Goal: Task Accomplishment & Management: Manage account settings

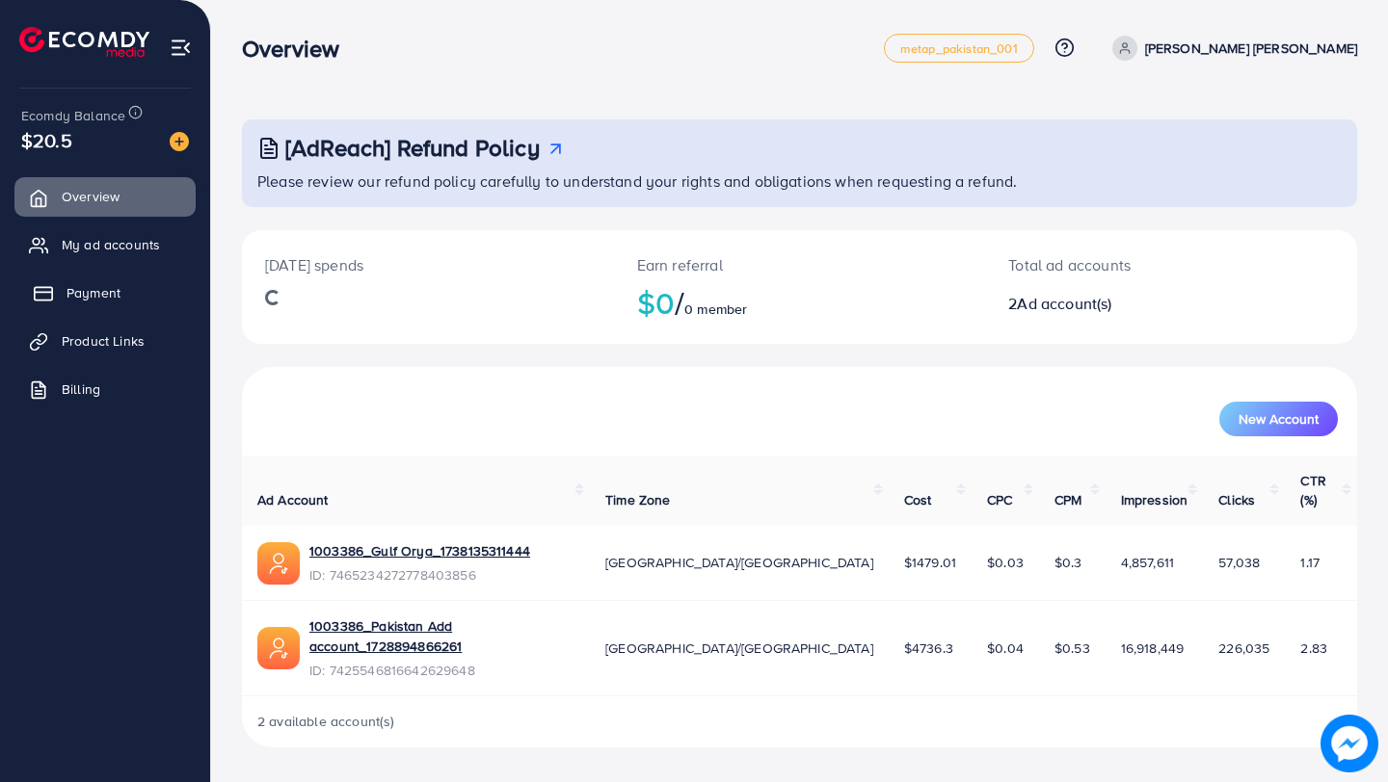
click at [78, 303] on link "Payment" at bounding box center [104, 293] width 181 height 39
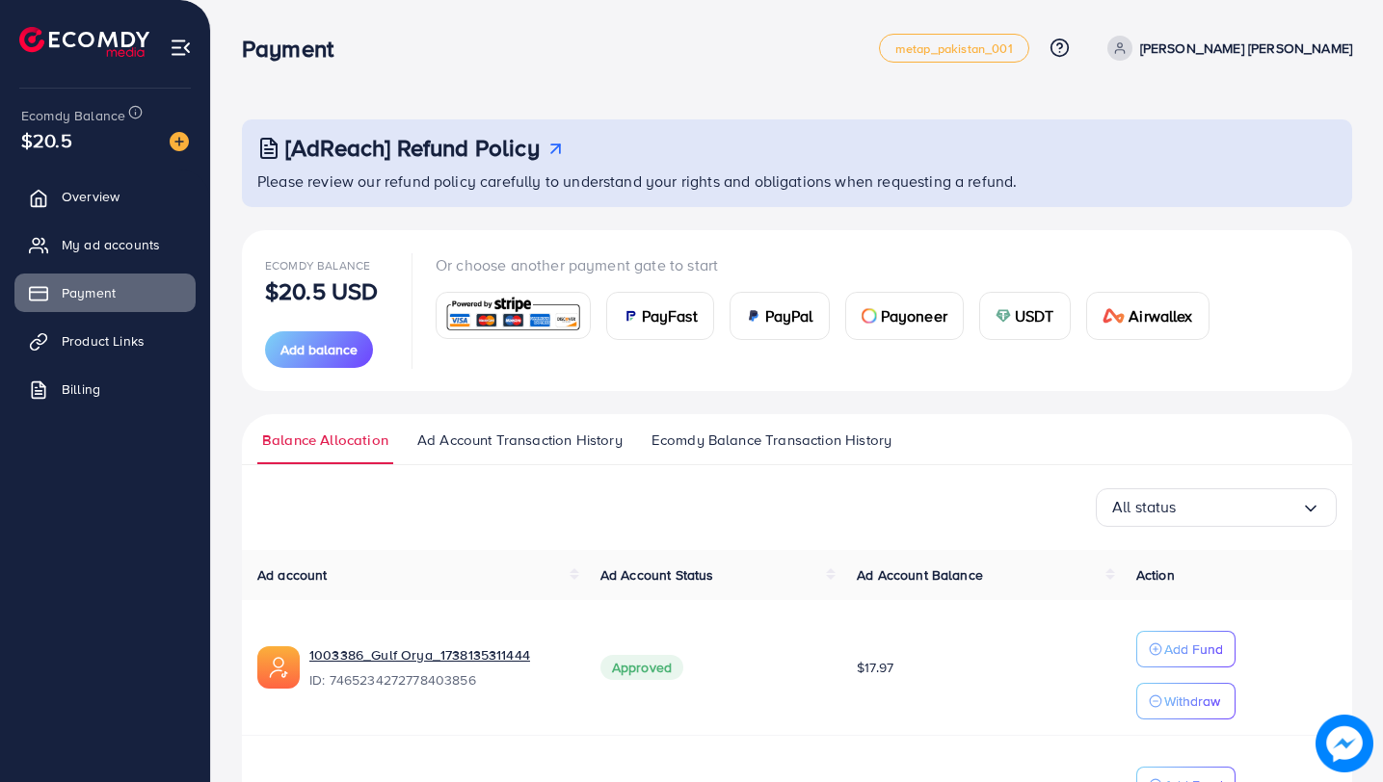
scroll to position [171, 0]
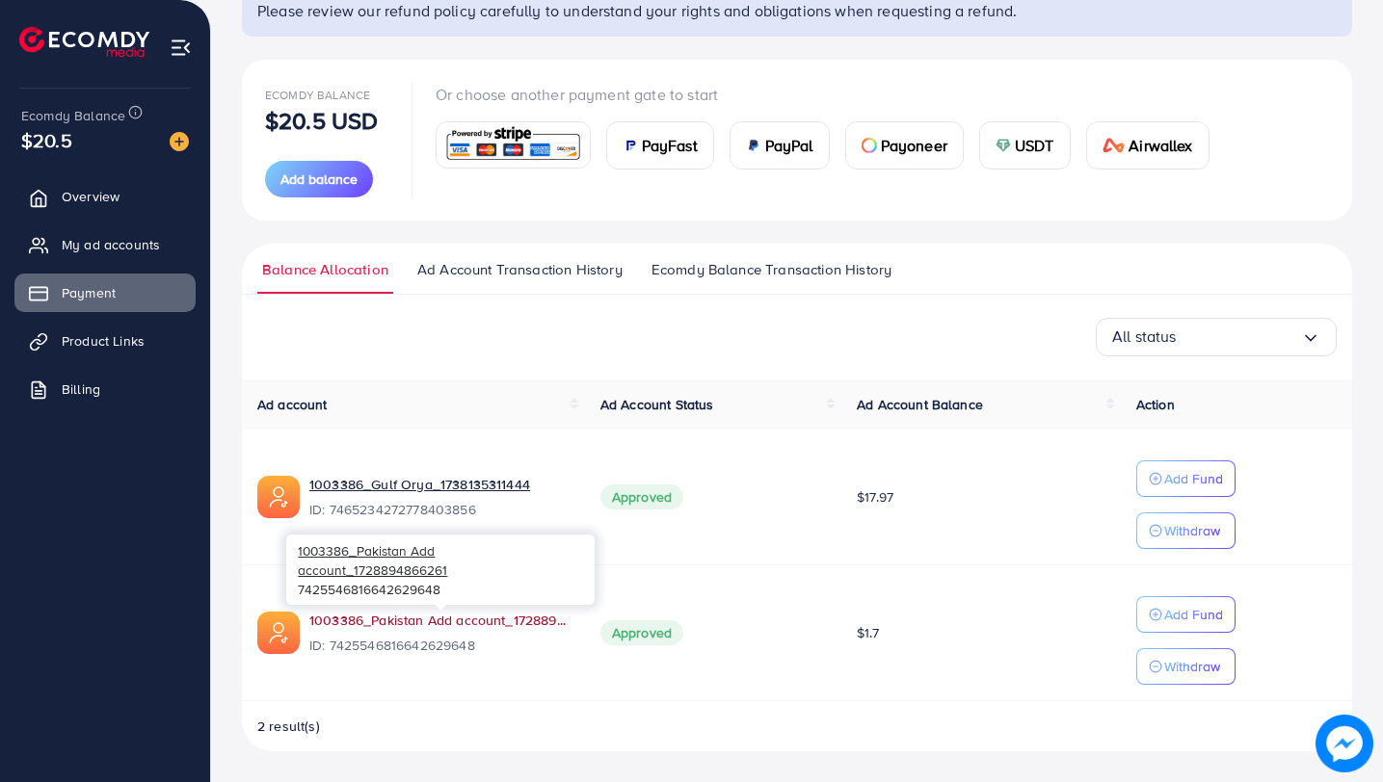
click at [504, 618] on link "1003386_Pakistan Add account_1728894866261" at bounding box center [439, 620] width 260 height 19
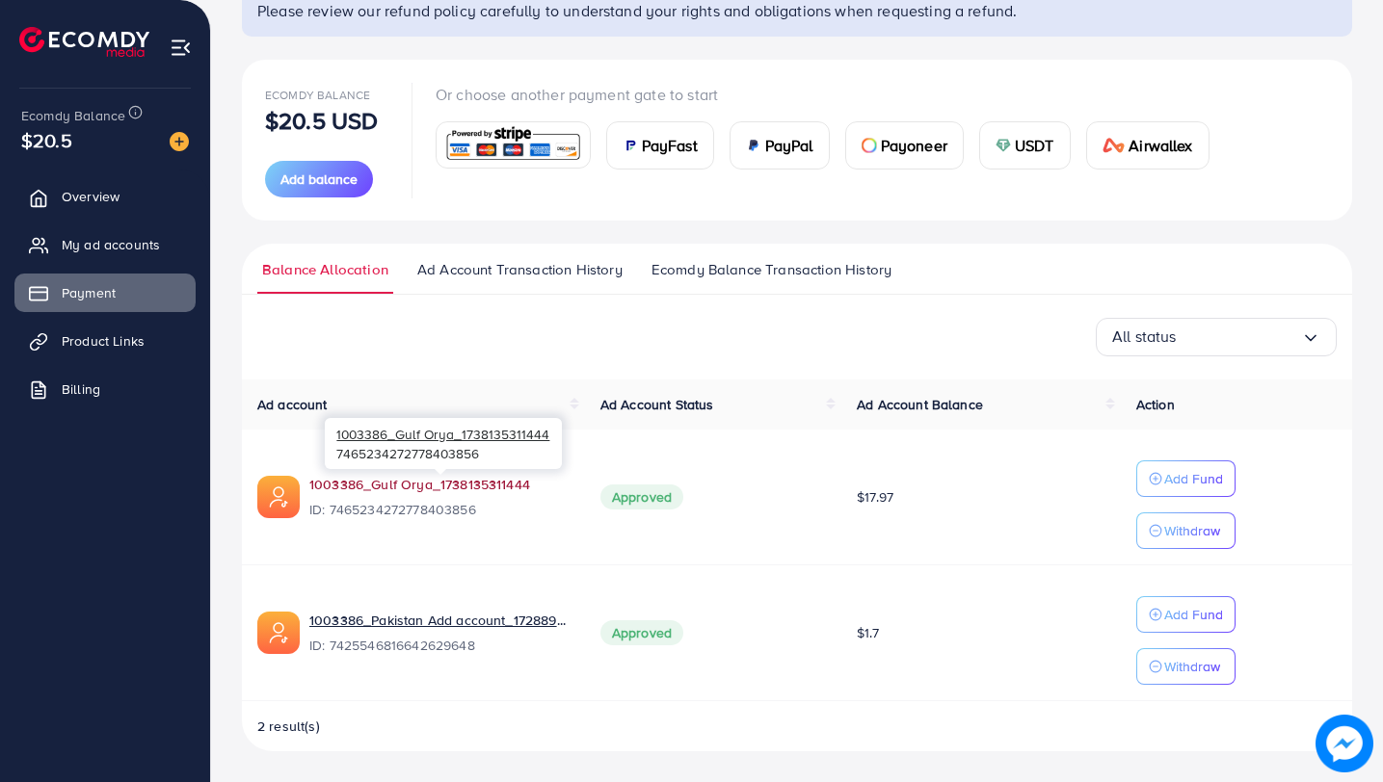
click at [459, 480] on link "1003386_Gulf Orya_1738135311444" at bounding box center [439, 484] width 260 height 19
click at [451, 477] on link "1003386_Gulf Orya_1738135311444" at bounding box center [439, 484] width 260 height 19
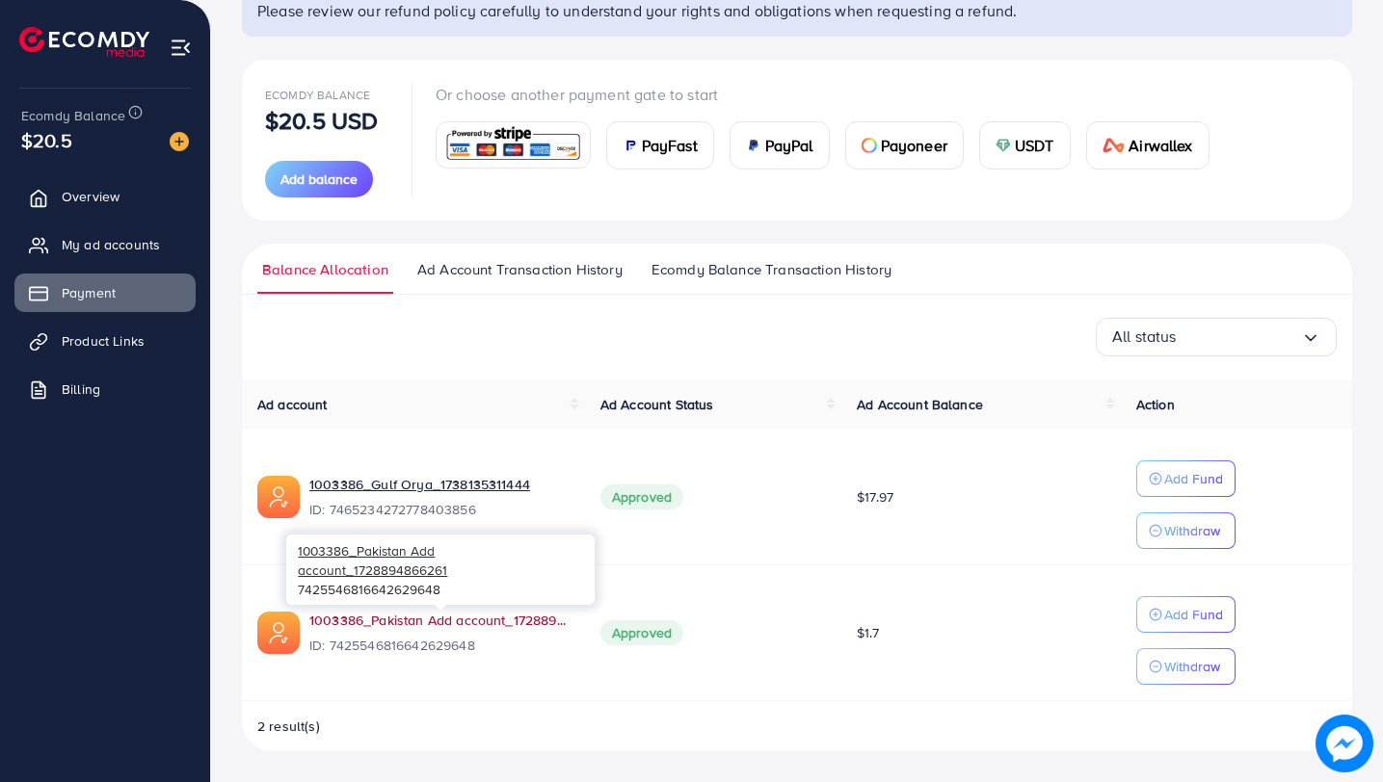
click at [381, 625] on link "1003386_Pakistan Add account_1728894866261" at bounding box center [439, 620] width 260 height 19
